Goal: Book appointment/travel/reservation

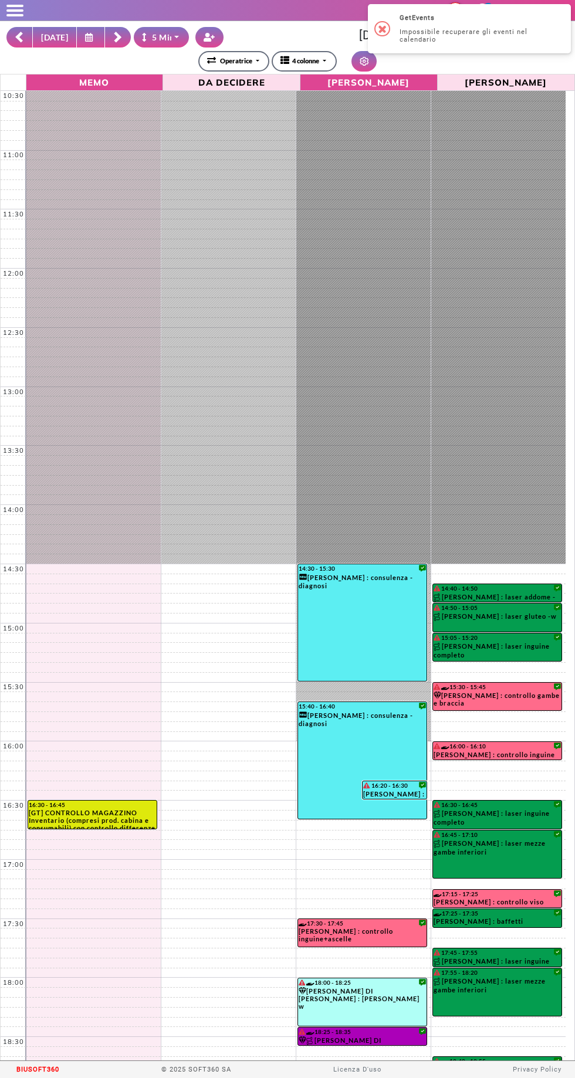
select select "*"
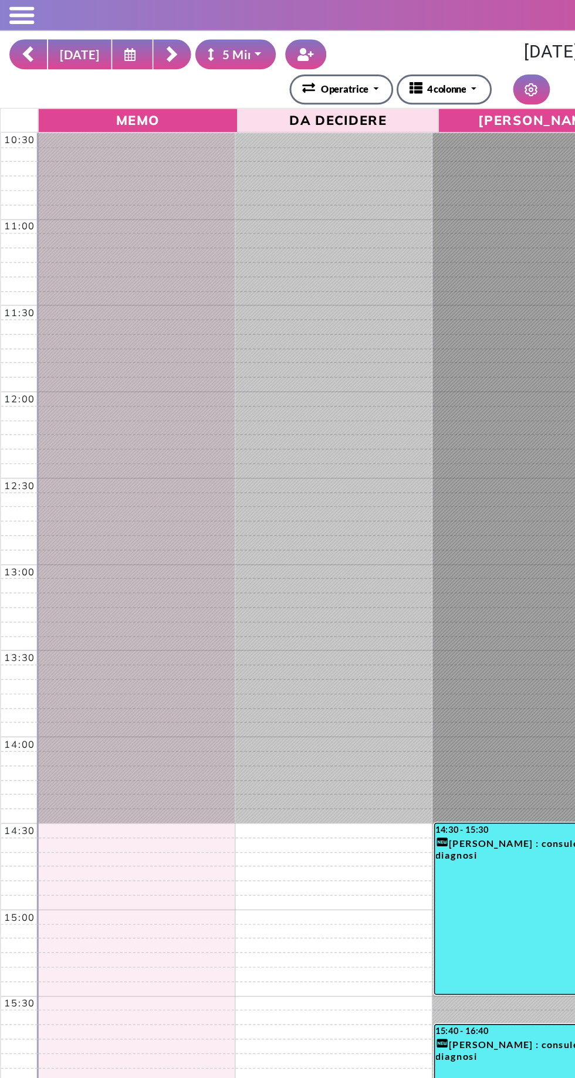
click at [88, 39] on icon at bounding box center [90, 37] width 11 height 9
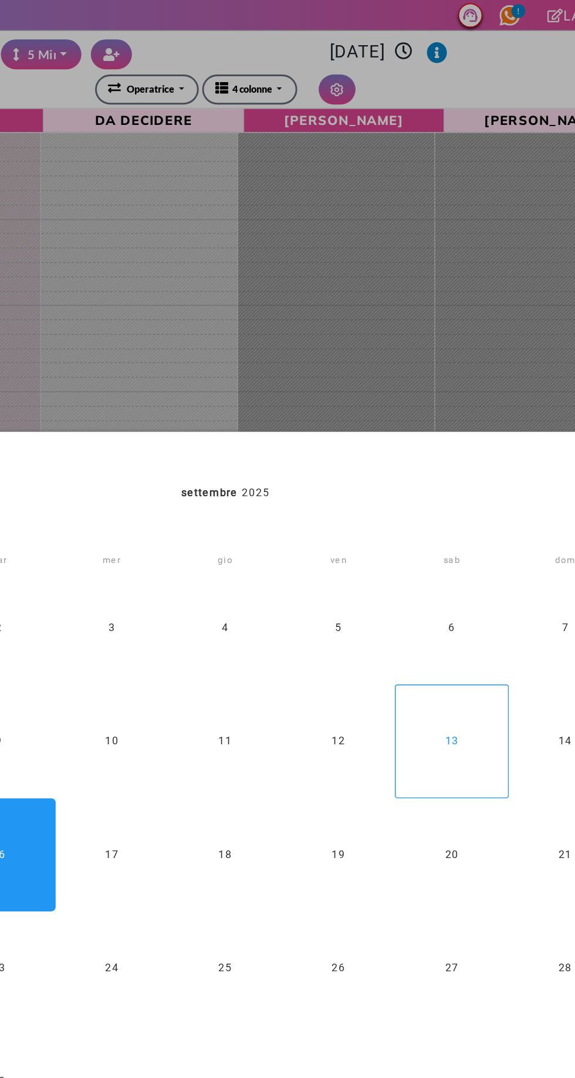
click at [435, 514] on div "13" at bounding box center [441, 507] width 77 height 77
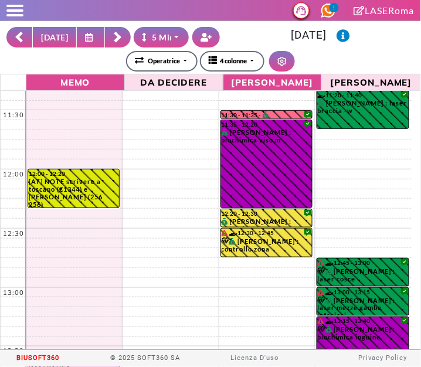
scroll to position [154, 0]
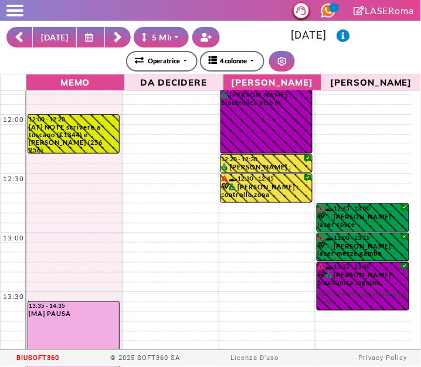
click at [90, 36] on icon at bounding box center [90, 37] width 11 height 9
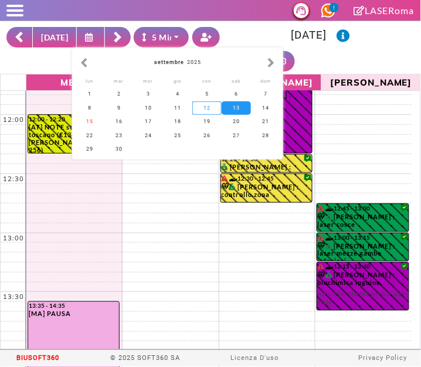
click at [211, 104] on div "12" at bounding box center [206, 107] width 29 height 13
type input "**********"
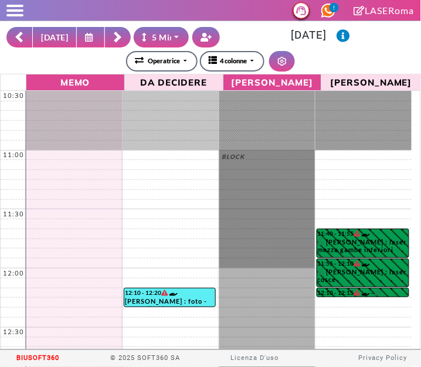
scroll to position [153, 0]
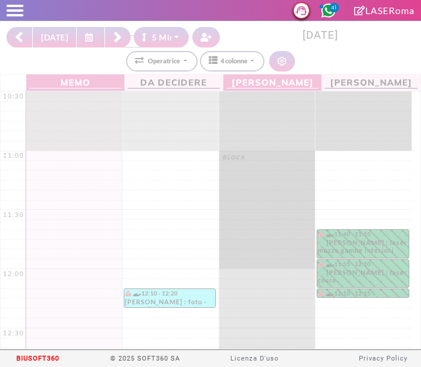
select select "*"
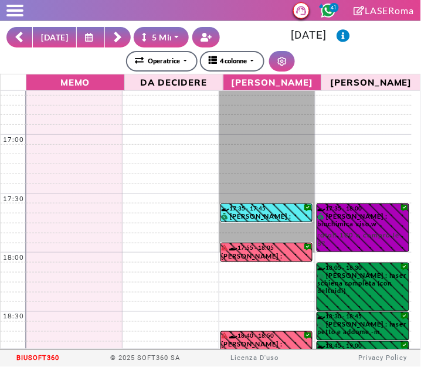
scroll to position [718, 0]
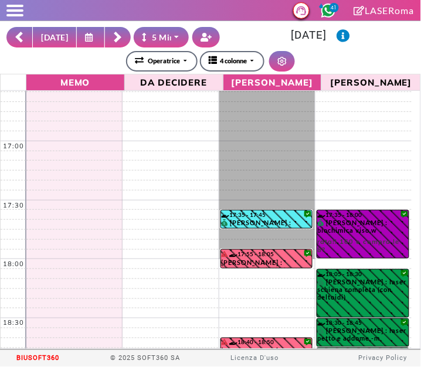
select select "*"
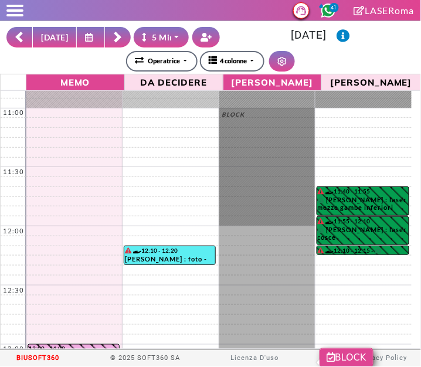
scroll to position [0, 0]
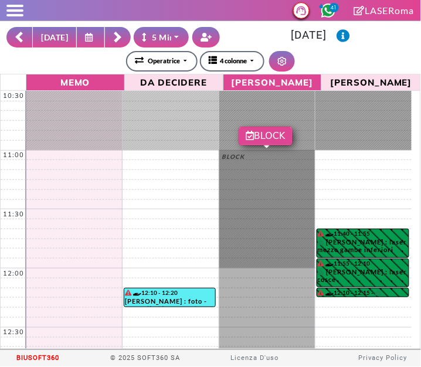
click at [275, 139] on div at bounding box center [267, 179] width 96 height 177
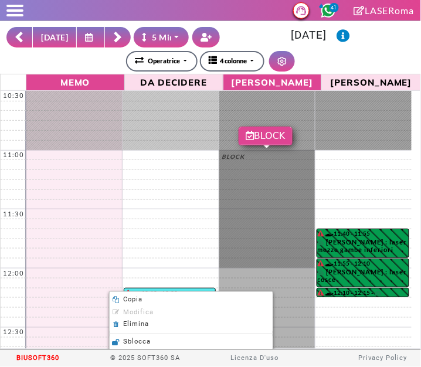
select select "*"
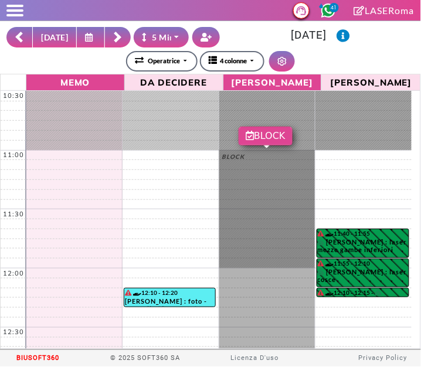
select select "*"
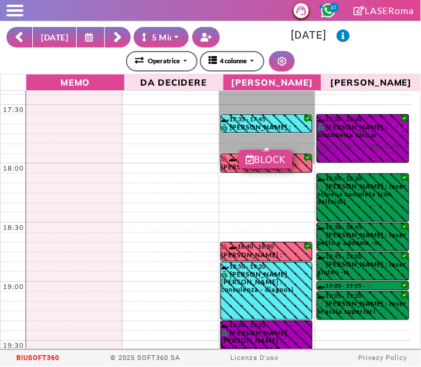
scroll to position [864, 0]
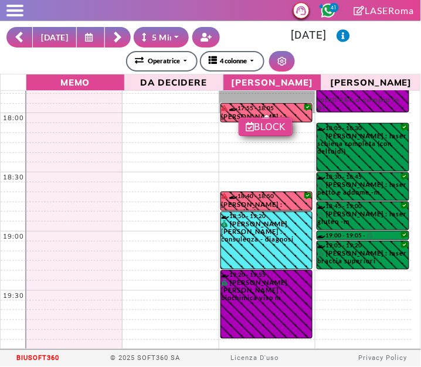
click at [21, 38] on icon at bounding box center [19, 38] width 9 height 12
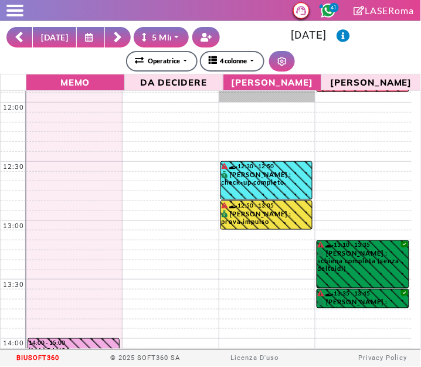
scroll to position [0, 0]
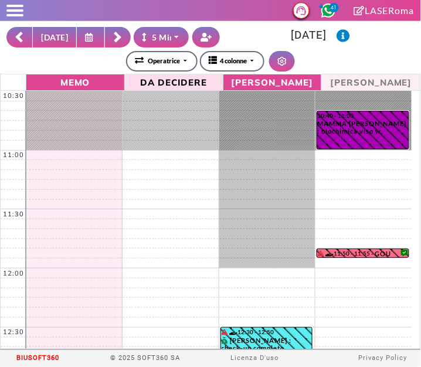
click at [366, 82] on span "[PERSON_NAME]" at bounding box center [371, 82] width 93 height 12
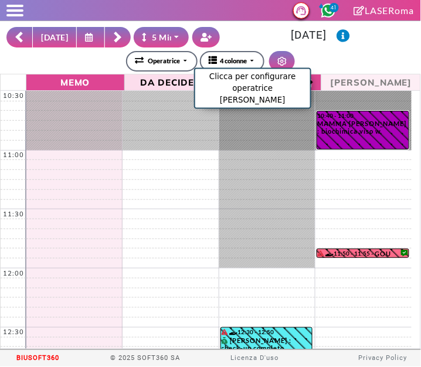
select select "*****"
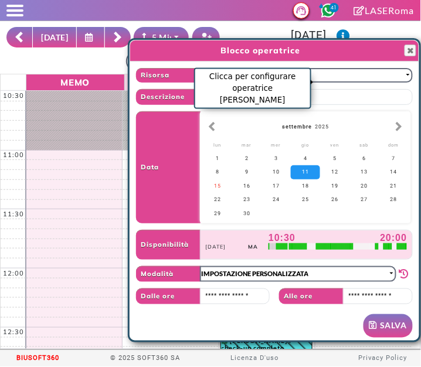
click at [352, 246] on td at bounding box center [351, 246] width 1 height 6
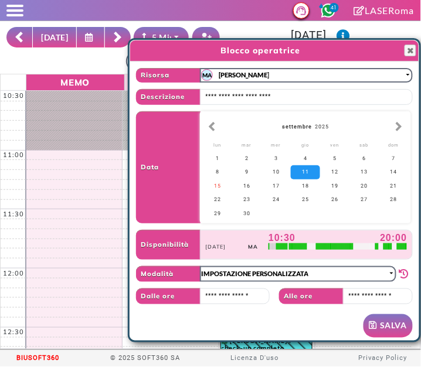
click at [345, 240] on div "10:30 20:00" at bounding box center [338, 238] width 138 height 11
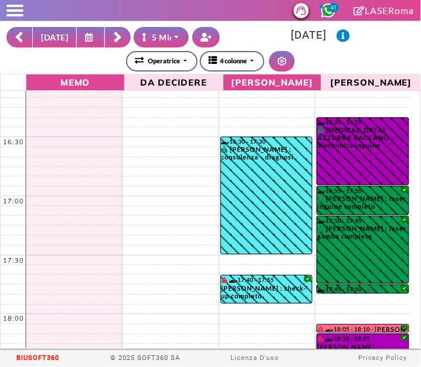
scroll to position [864, 0]
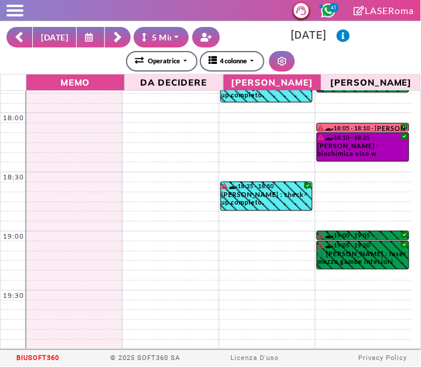
click at [50, 33] on button "[DATE]" at bounding box center [54, 37] width 45 height 21
type input "**********"
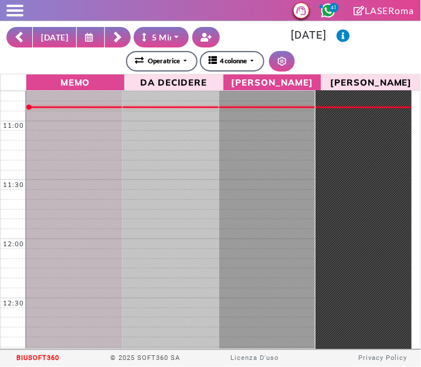
scroll to position [0, 0]
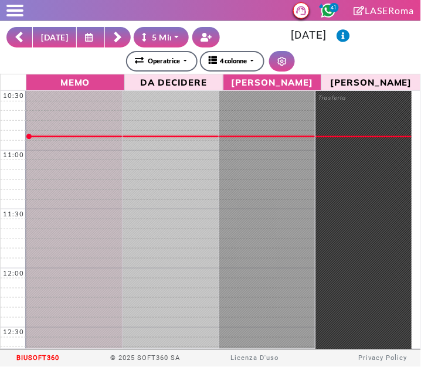
click at [117, 38] on button at bounding box center [118, 37] width 26 height 21
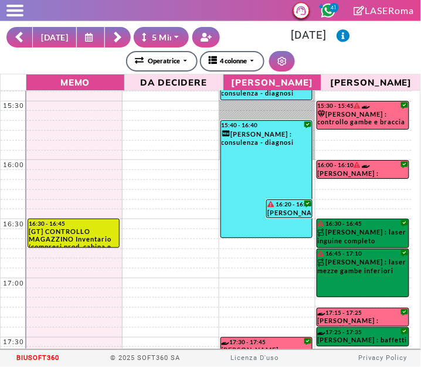
scroll to position [582, 0]
